Goal: Complete application form

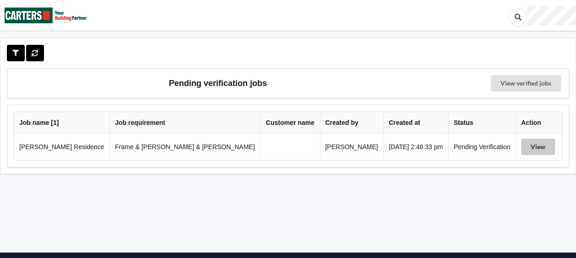
click at [525, 146] on button "View" at bounding box center [538, 147] width 34 height 16
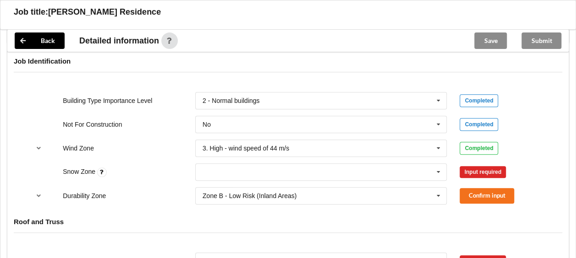
scroll to position [372, 0]
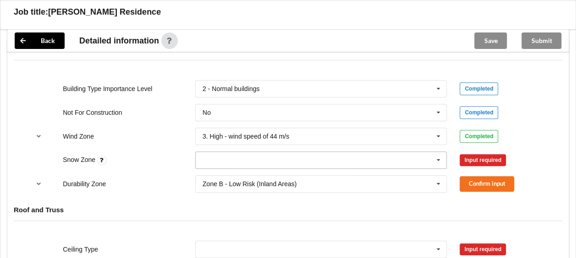
click at [437, 152] on icon at bounding box center [438, 160] width 14 height 17
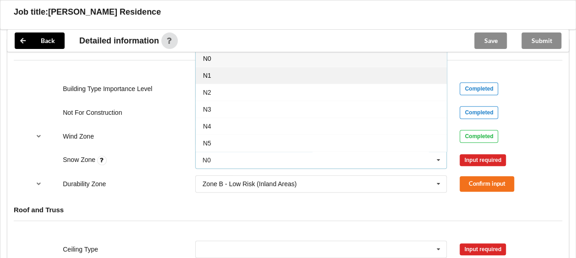
click at [265, 67] on div "N1" at bounding box center [321, 75] width 251 height 17
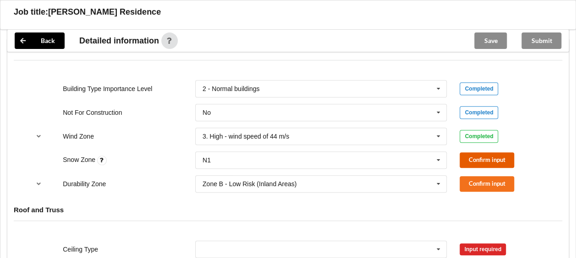
click at [487, 152] on button "Confirm input" at bounding box center [486, 159] width 54 height 15
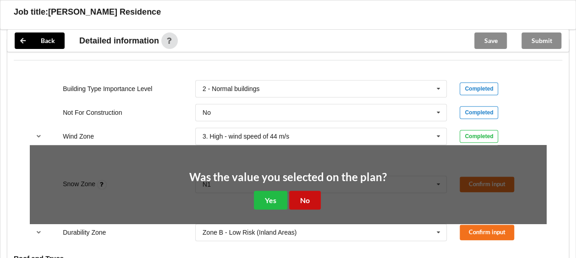
click at [300, 191] on button "No" at bounding box center [305, 200] width 32 height 19
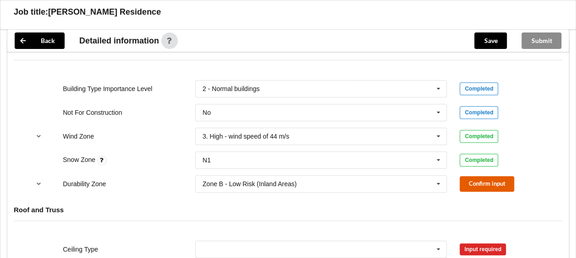
click at [481, 176] on button "Confirm input" at bounding box center [486, 183] width 54 height 15
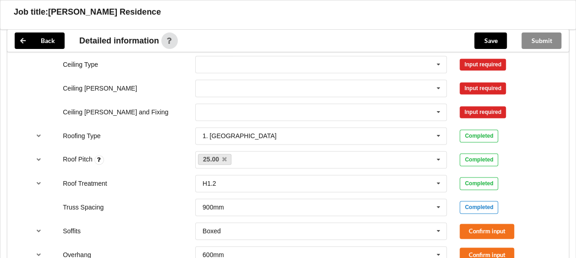
scroll to position [601, 0]
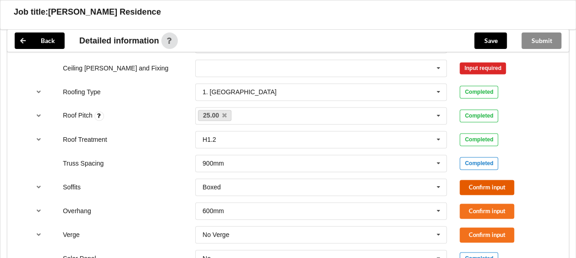
click at [487, 180] on button "Confirm input" at bounding box center [486, 187] width 54 height 15
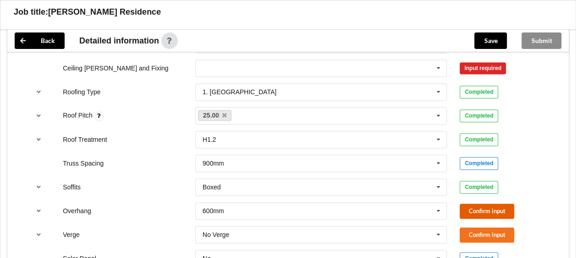
click at [487, 204] on button "Confirm input" at bounding box center [486, 211] width 54 height 15
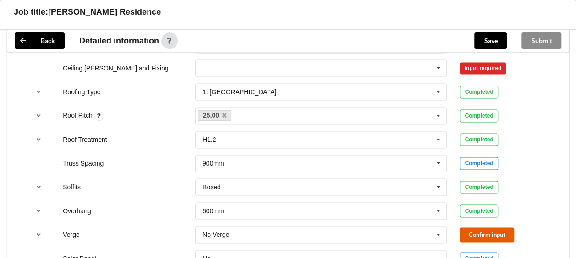
click at [494, 228] on button "Confirm input" at bounding box center [486, 235] width 54 height 15
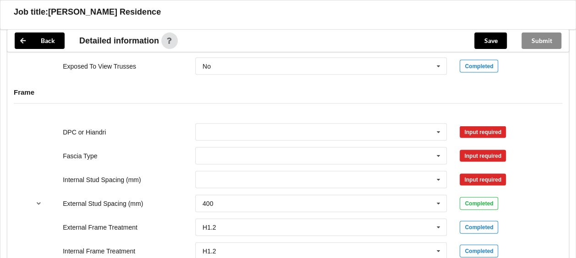
scroll to position [921, 0]
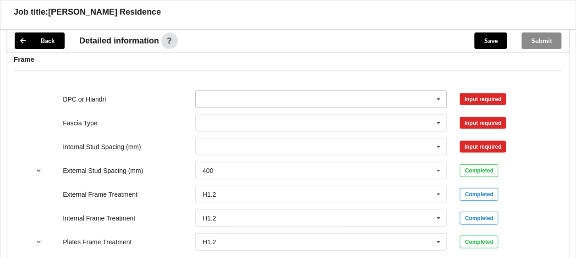
click at [438, 91] on icon at bounding box center [438, 99] width 14 height 17
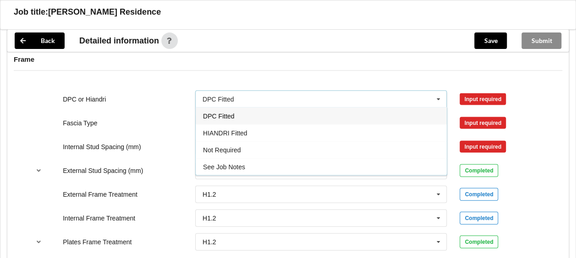
click at [310, 108] on div "DPC Fitted" at bounding box center [321, 116] width 251 height 17
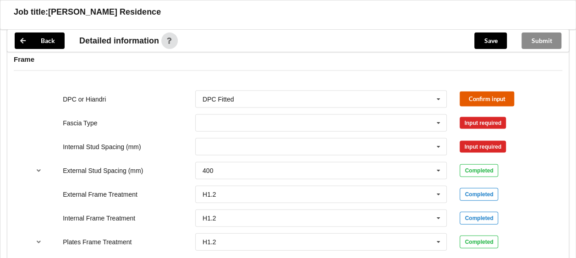
click at [484, 92] on button "Confirm input" at bounding box center [486, 99] width 54 height 15
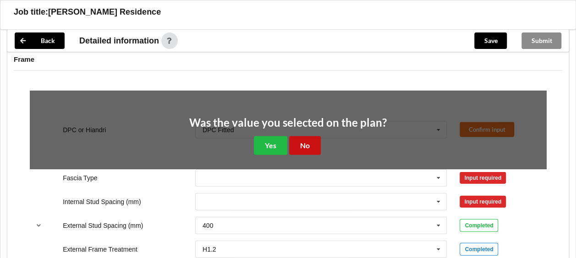
click at [303, 136] on button "No" at bounding box center [305, 145] width 32 height 19
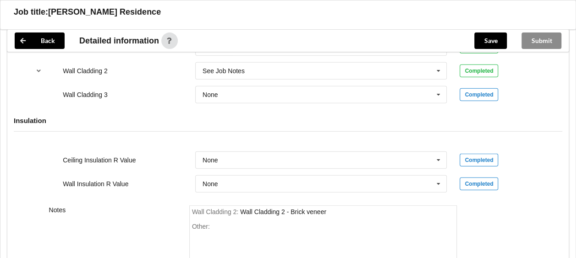
scroll to position [1196, 0]
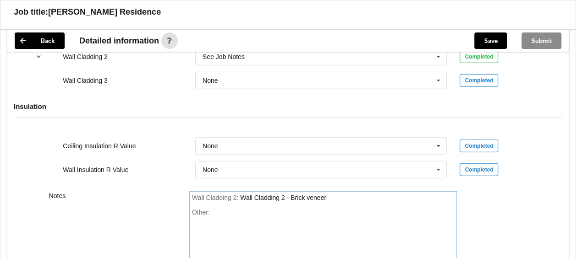
click at [332, 194] on div "Wall Cladding 2 : Wall Cladding 2 - Brick veneer" at bounding box center [323, 198] width 262 height 8
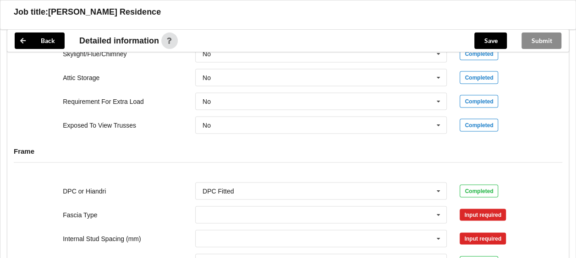
scroll to position [876, 0]
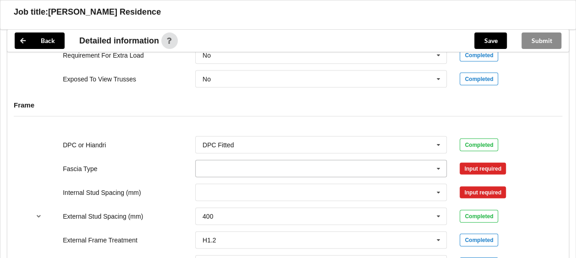
click at [437, 161] on icon at bounding box center [438, 169] width 14 height 17
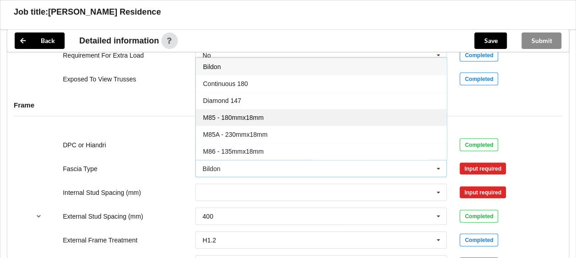
click at [264, 109] on div "M85 - 180mmx18mm" at bounding box center [321, 117] width 251 height 17
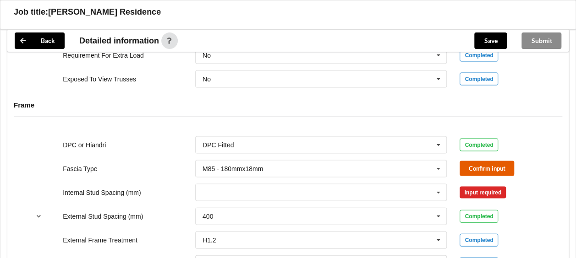
click at [482, 161] on button "Confirm input" at bounding box center [486, 168] width 54 height 15
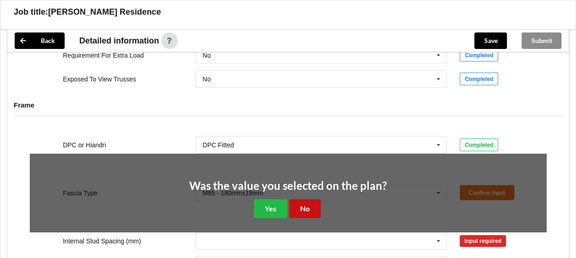
click at [303, 200] on button "No" at bounding box center [305, 209] width 32 height 19
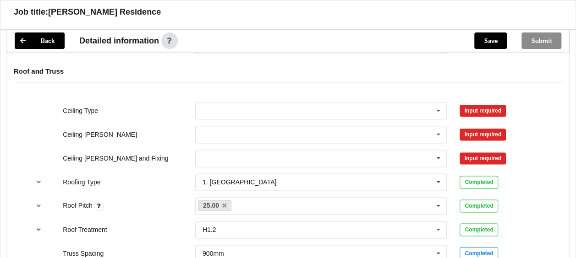
scroll to position [509, 0]
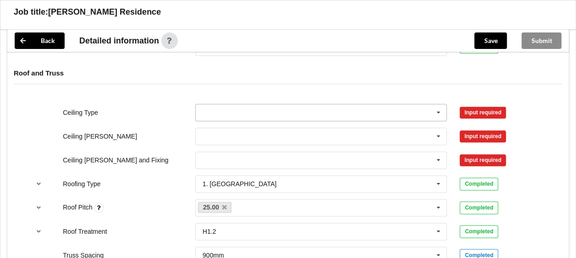
click at [440, 104] on icon at bounding box center [438, 112] width 14 height 17
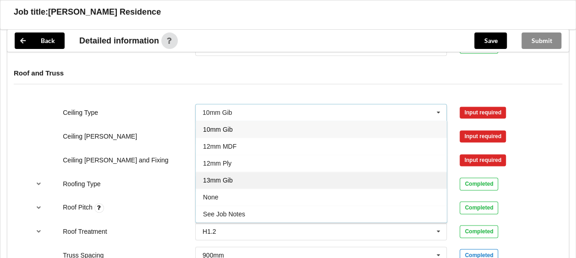
click at [268, 172] on div "13mm Gib" at bounding box center [321, 180] width 251 height 17
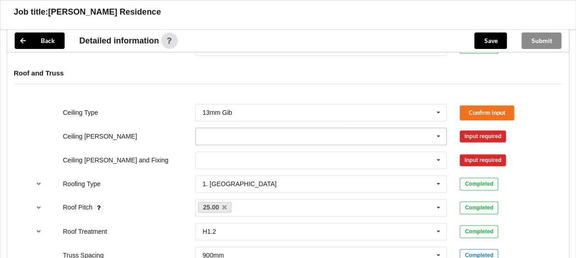
click at [440, 128] on icon at bounding box center [438, 136] width 14 height 17
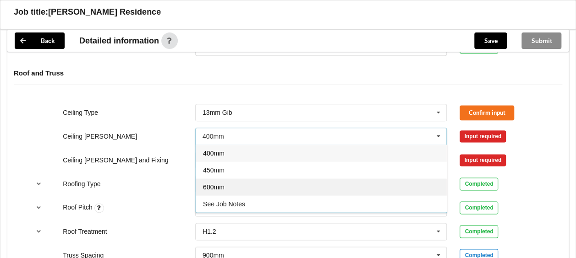
click at [347, 179] on div "600mm" at bounding box center [321, 187] width 251 height 17
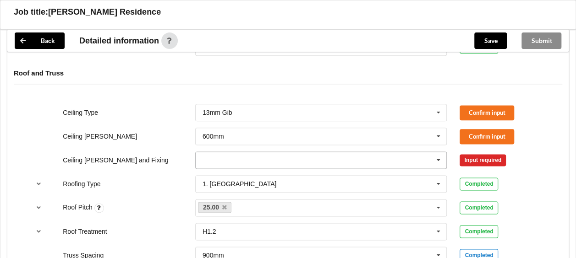
click at [439, 152] on icon at bounding box center [438, 160] width 14 height 17
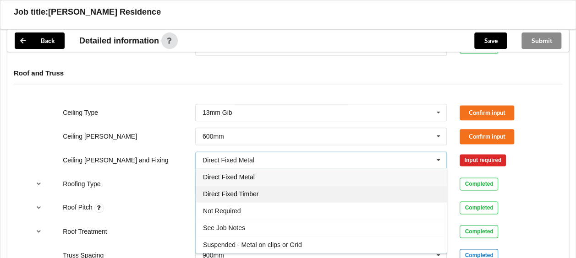
click at [285, 185] on div "Direct Fixed Timber" at bounding box center [321, 193] width 251 height 17
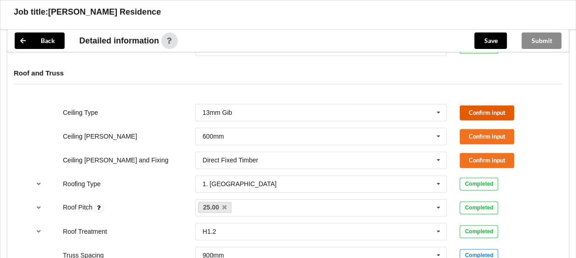
click at [487, 105] on button "Confirm input" at bounding box center [486, 112] width 54 height 15
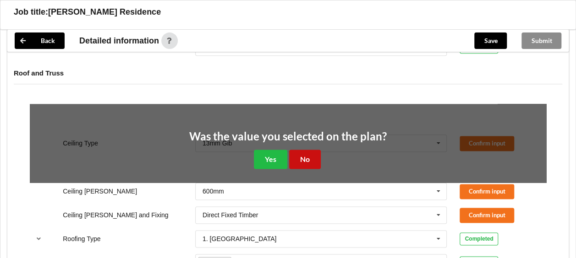
click at [312, 150] on button "No" at bounding box center [305, 159] width 32 height 19
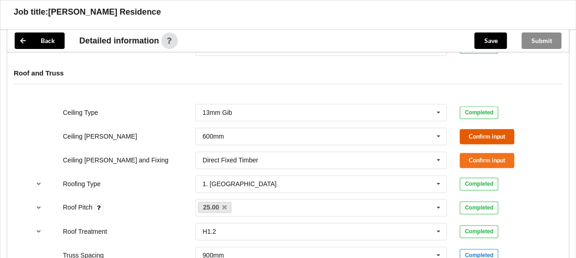
click at [472, 129] on button "Confirm input" at bounding box center [486, 136] width 54 height 15
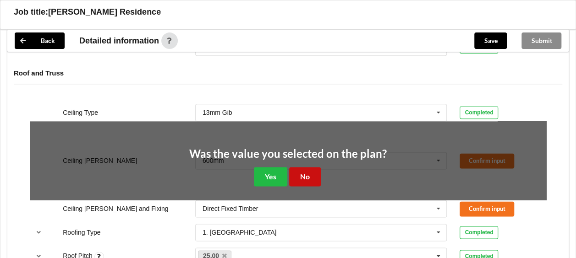
click at [307, 167] on button "No" at bounding box center [305, 176] width 32 height 19
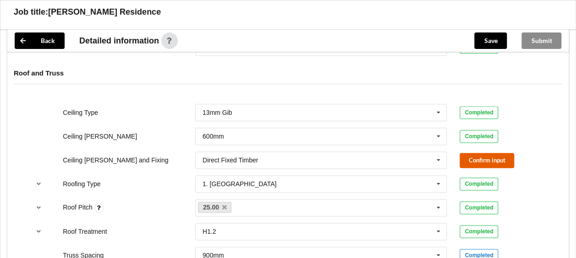
click at [475, 153] on button "Confirm input" at bounding box center [486, 160] width 54 height 15
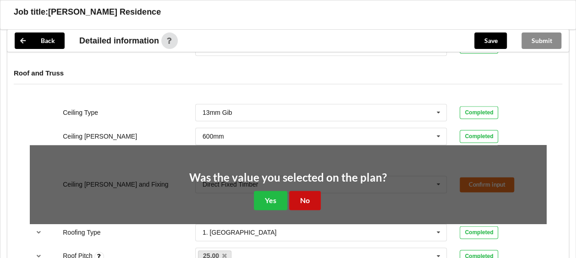
click at [307, 191] on button "No" at bounding box center [305, 200] width 32 height 19
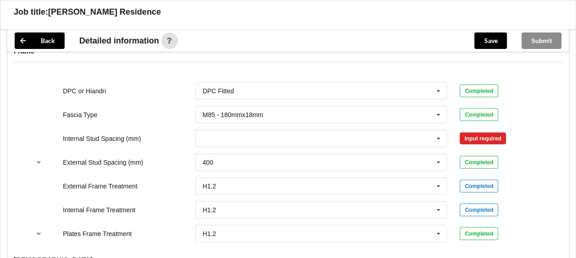
scroll to position [887, 0]
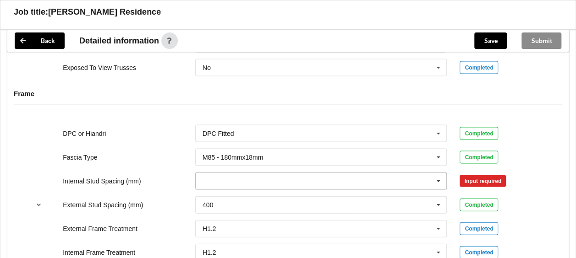
click at [439, 173] on icon at bounding box center [438, 181] width 14 height 17
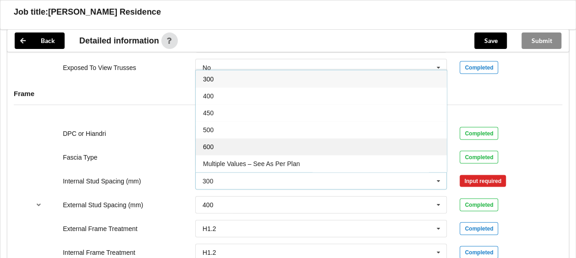
click at [257, 138] on div "600" at bounding box center [321, 146] width 251 height 17
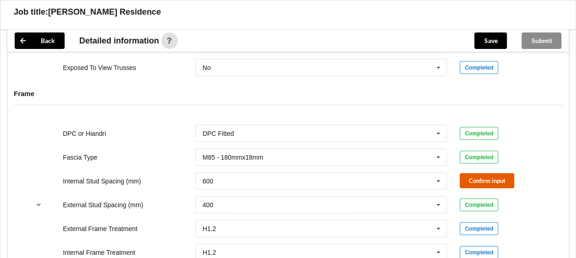
click at [496, 174] on button "Confirm input" at bounding box center [486, 181] width 54 height 15
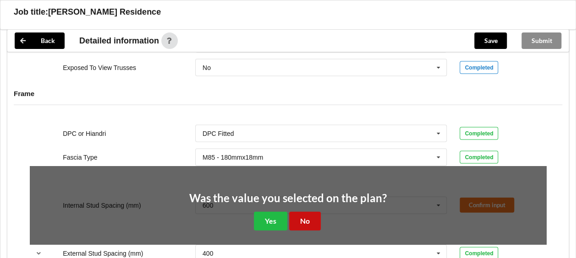
click at [302, 212] on button "No" at bounding box center [305, 221] width 32 height 19
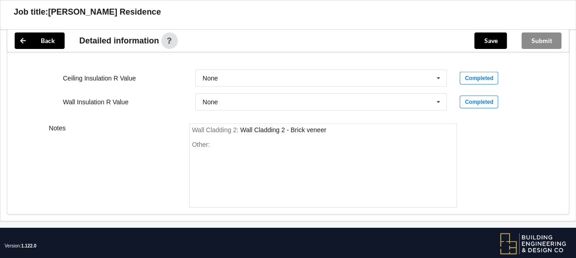
scroll to position [1266, 0]
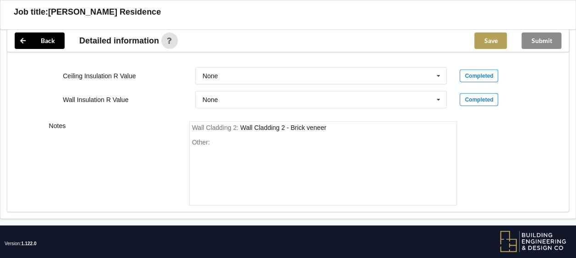
click at [485, 37] on button "Save" at bounding box center [490, 41] width 33 height 16
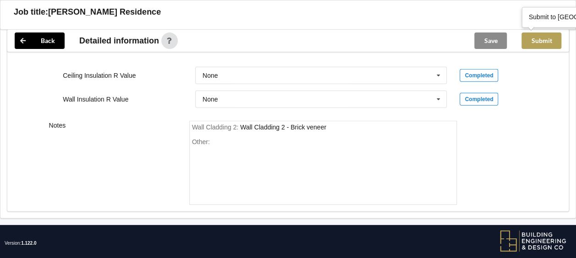
click at [547, 41] on button "Submit" at bounding box center [541, 41] width 40 height 16
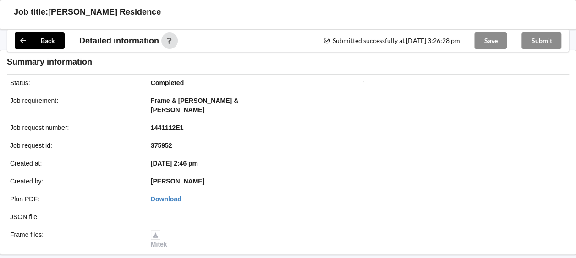
scroll to position [1225, 0]
